Goal: Find specific page/section: Find specific page/section

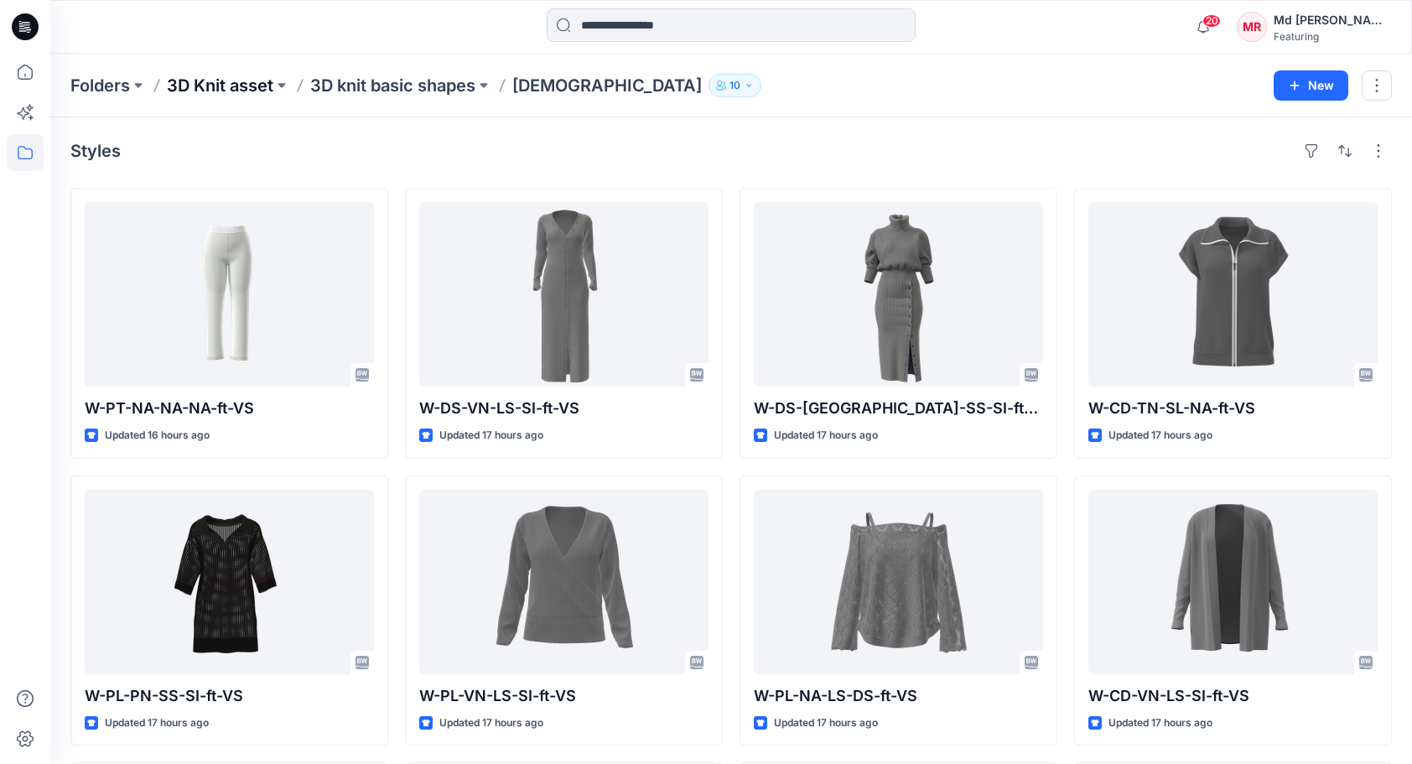
click at [240, 81] on p "3D Knit asset" at bounding box center [220, 85] width 106 height 23
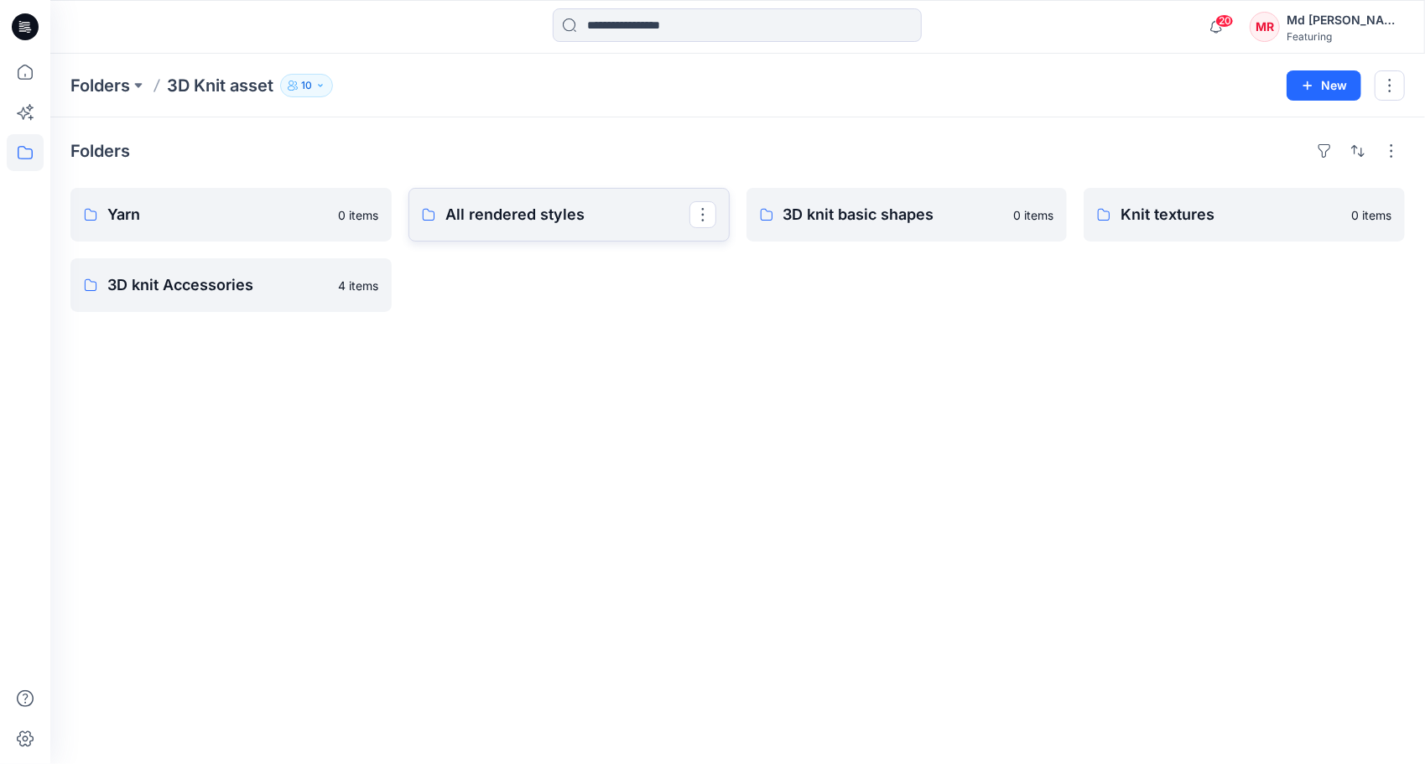
click at [528, 223] on p "All rendered styles" at bounding box center [567, 214] width 244 height 23
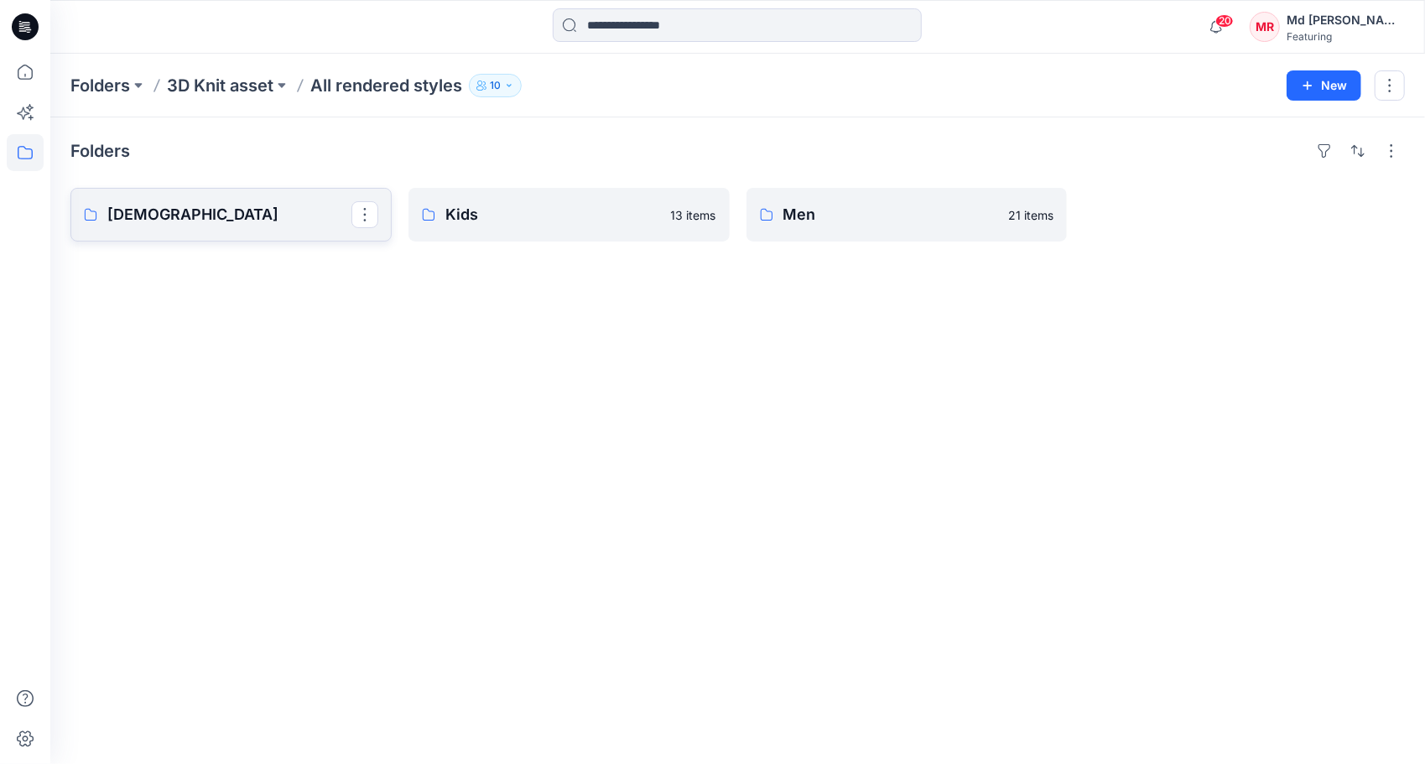
click at [190, 218] on p "[DEMOGRAPHIC_DATA]" at bounding box center [229, 214] width 244 height 23
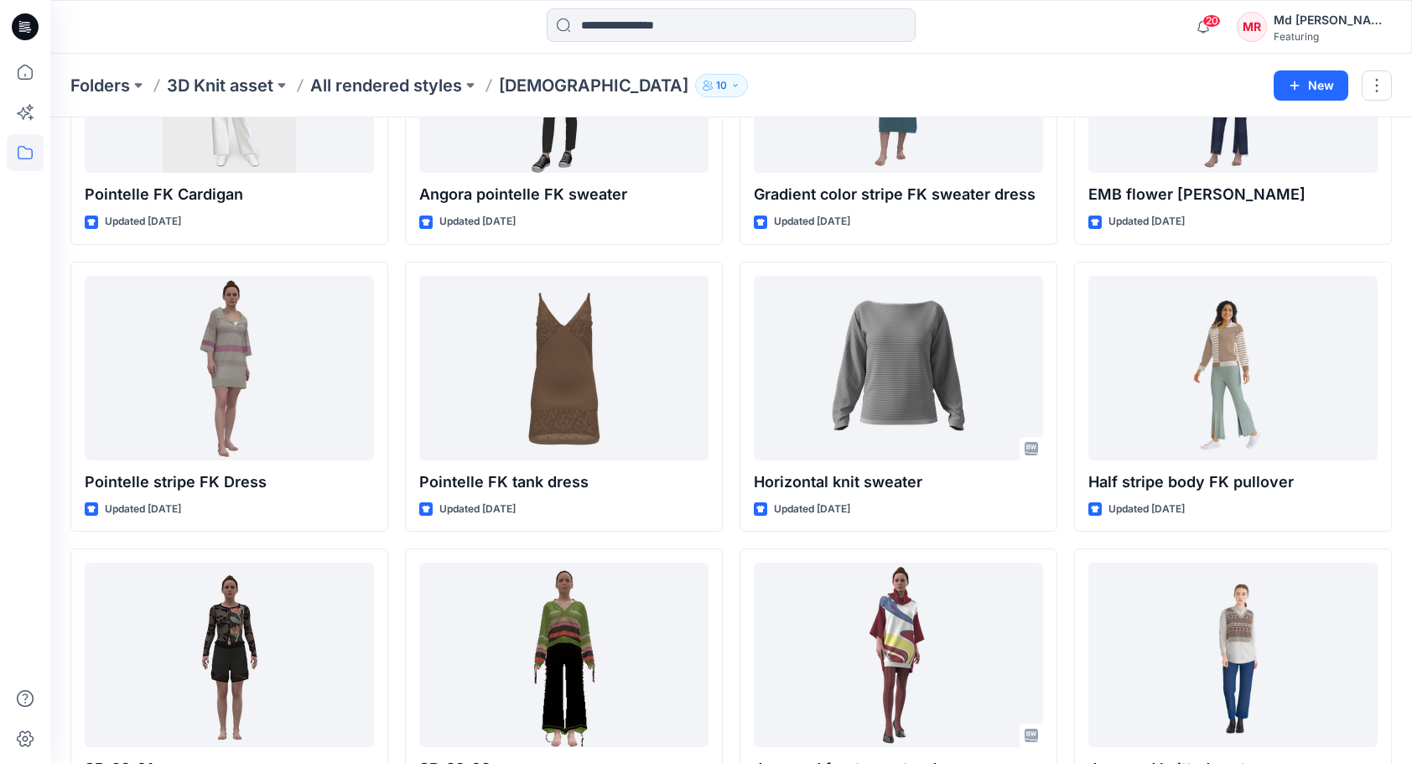
scroll to position [8254, 0]
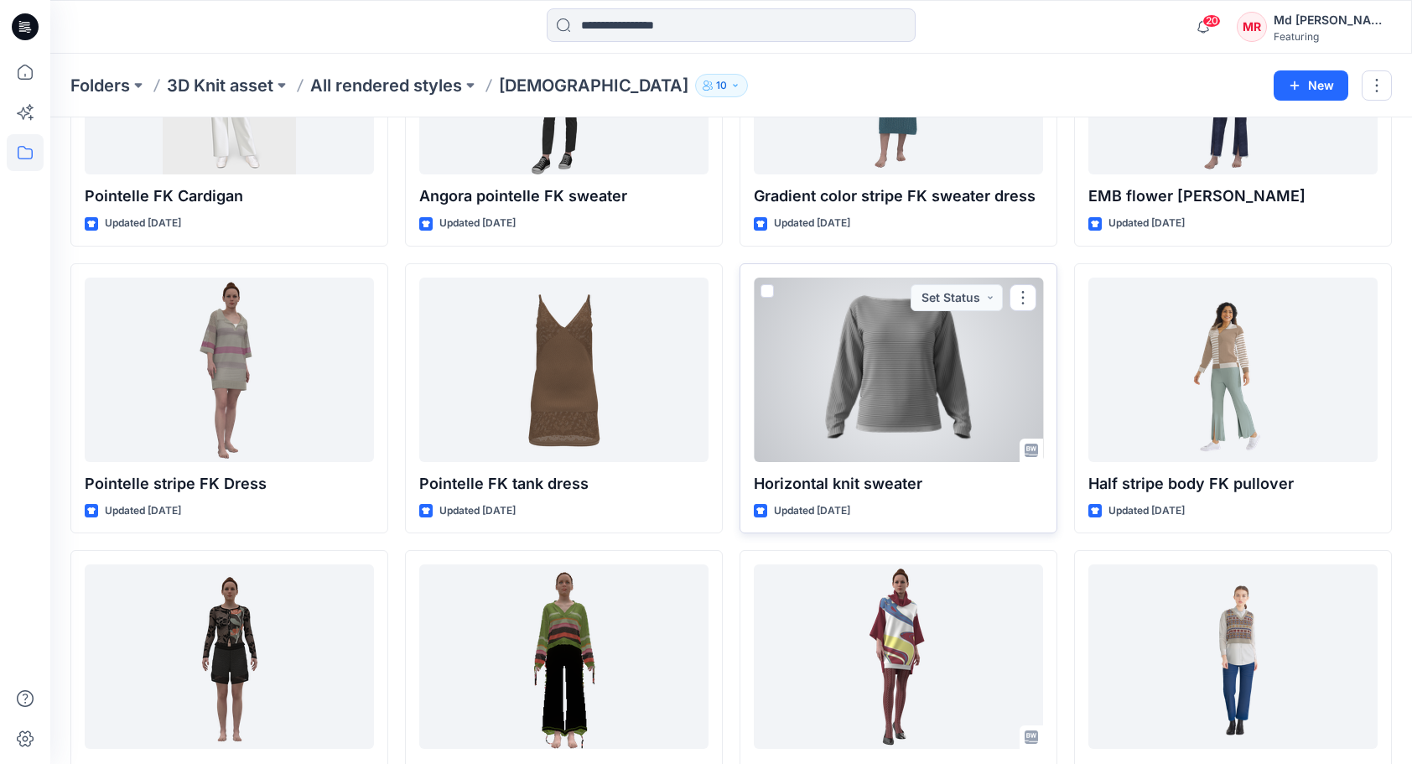
click at [866, 371] on div at bounding box center [898, 370] width 289 height 184
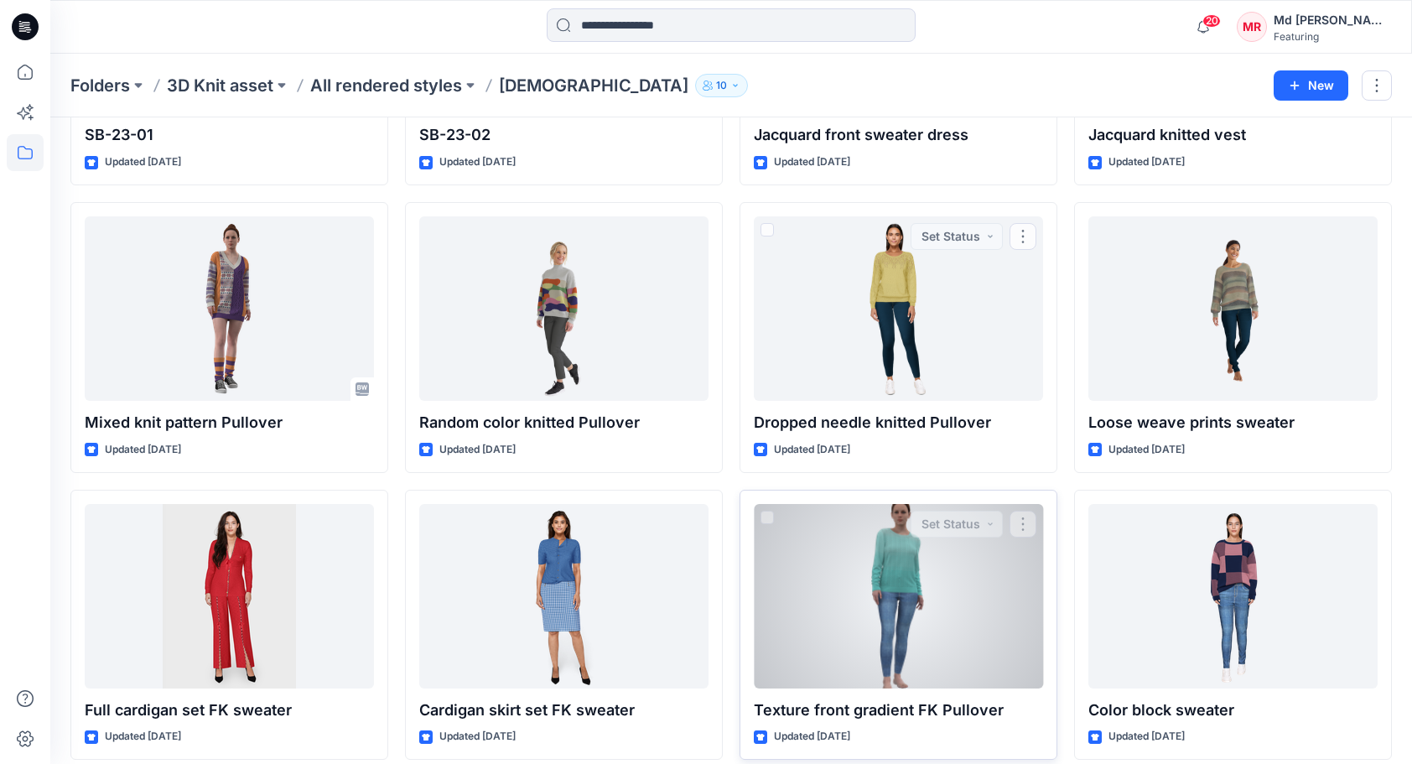
scroll to position [8947, 0]
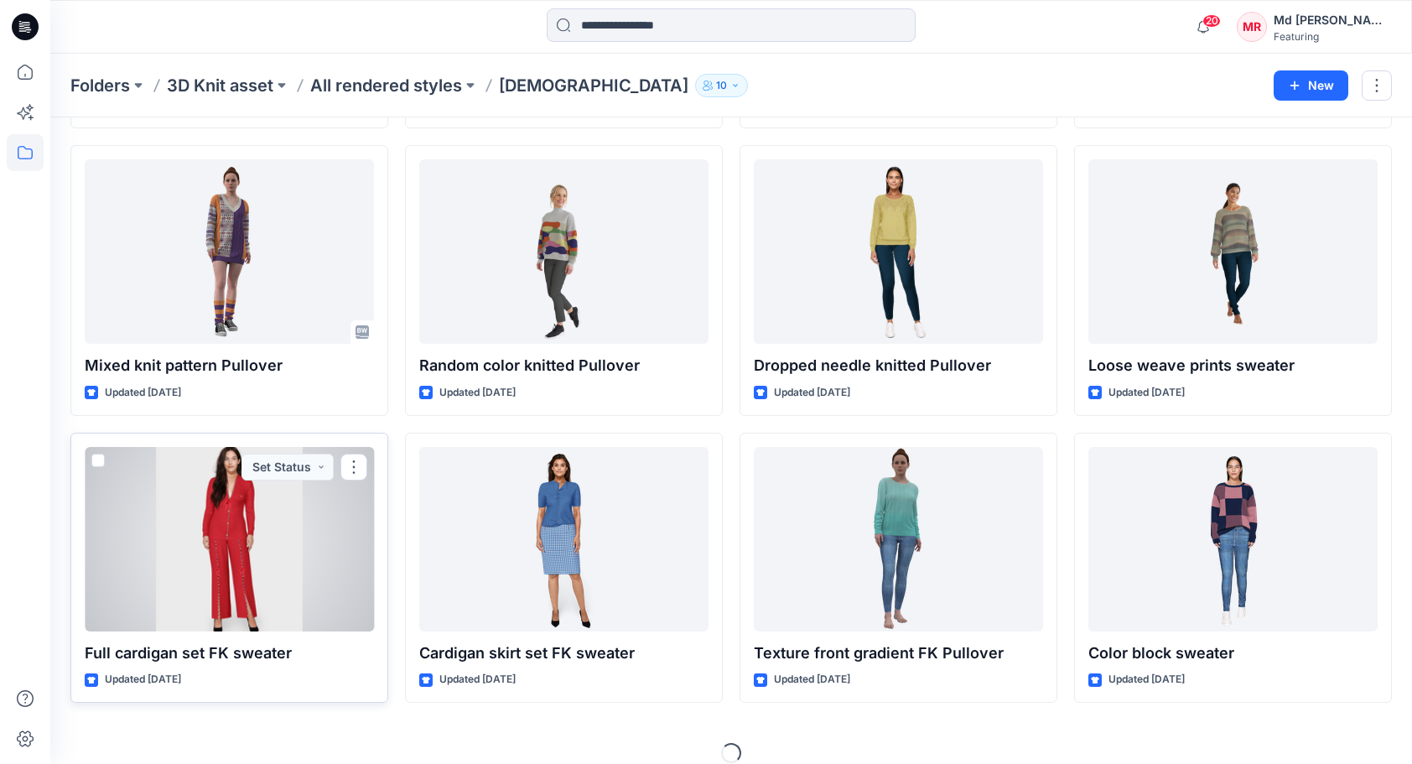
click at [294, 548] on div at bounding box center [229, 539] width 289 height 184
